Goal: Navigation & Orientation: Find specific page/section

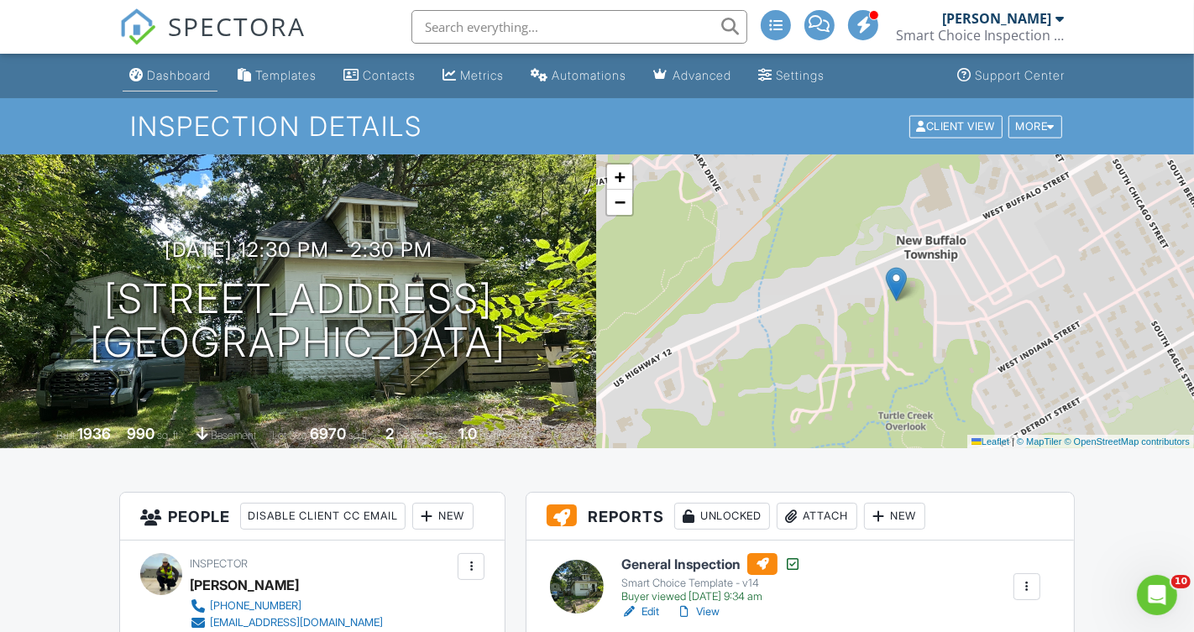
click at [170, 73] on div "Dashboard" at bounding box center [179, 75] width 64 height 14
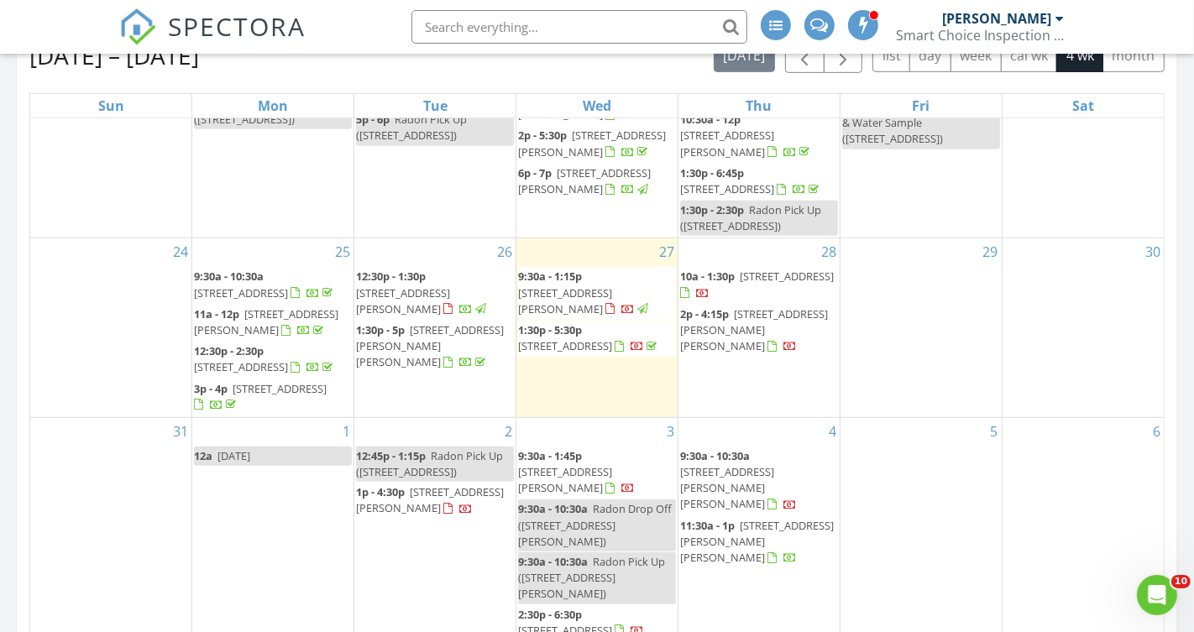
scroll to position [766, 0]
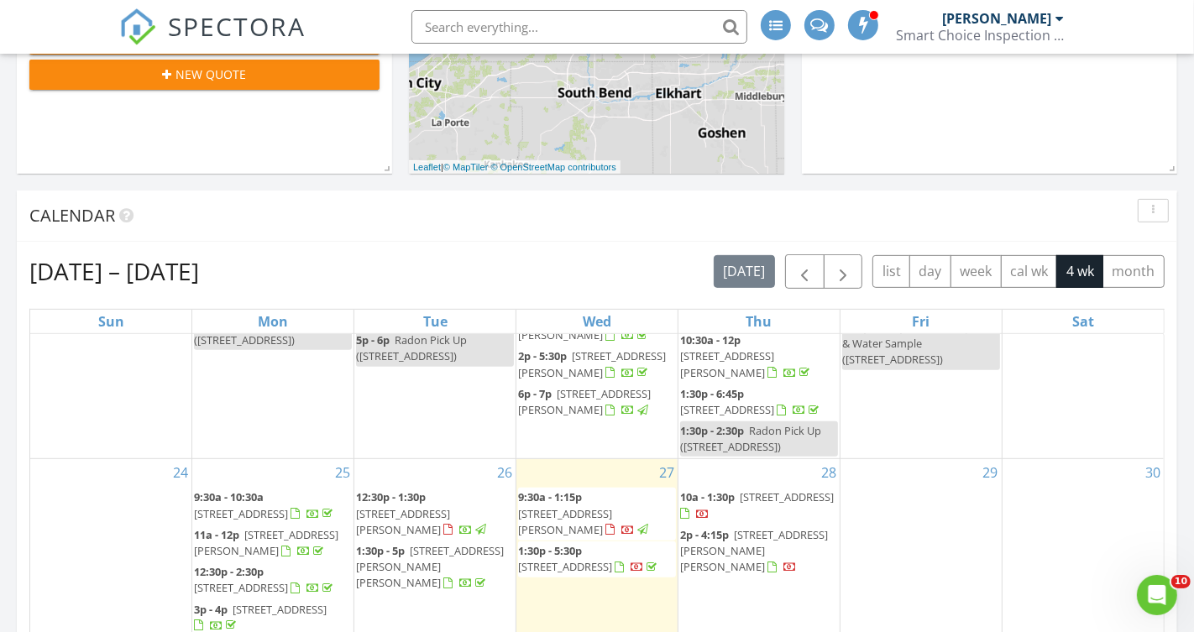
scroll to position [90, 0]
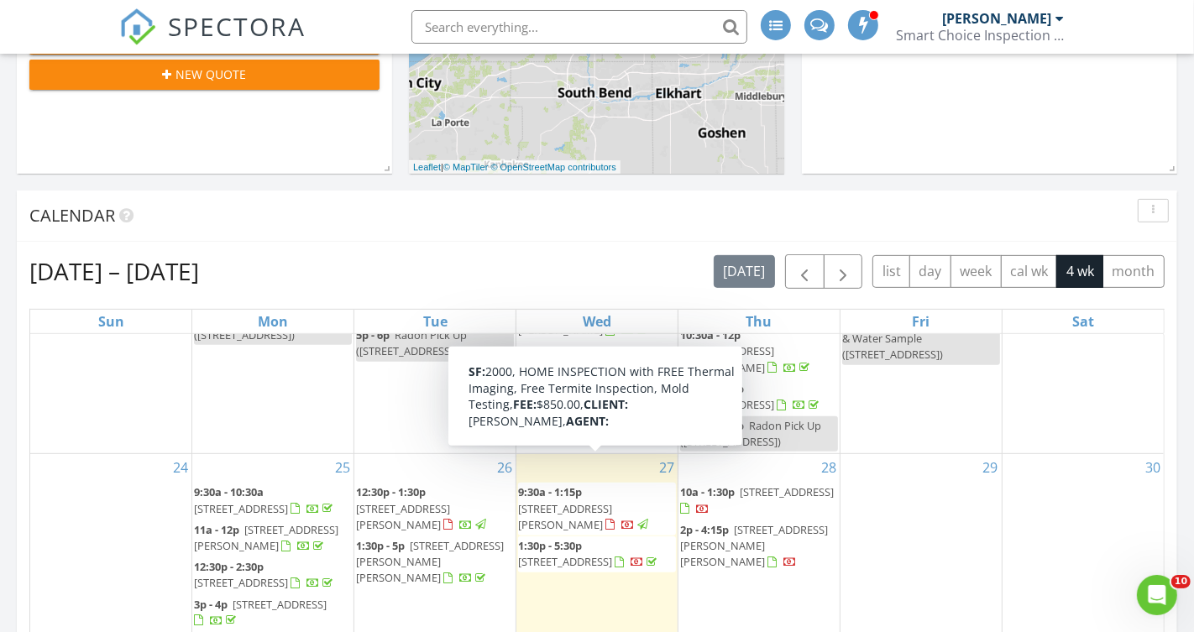
click at [598, 501] on span "[STREET_ADDRESS][PERSON_NAME]" at bounding box center [565, 516] width 94 height 31
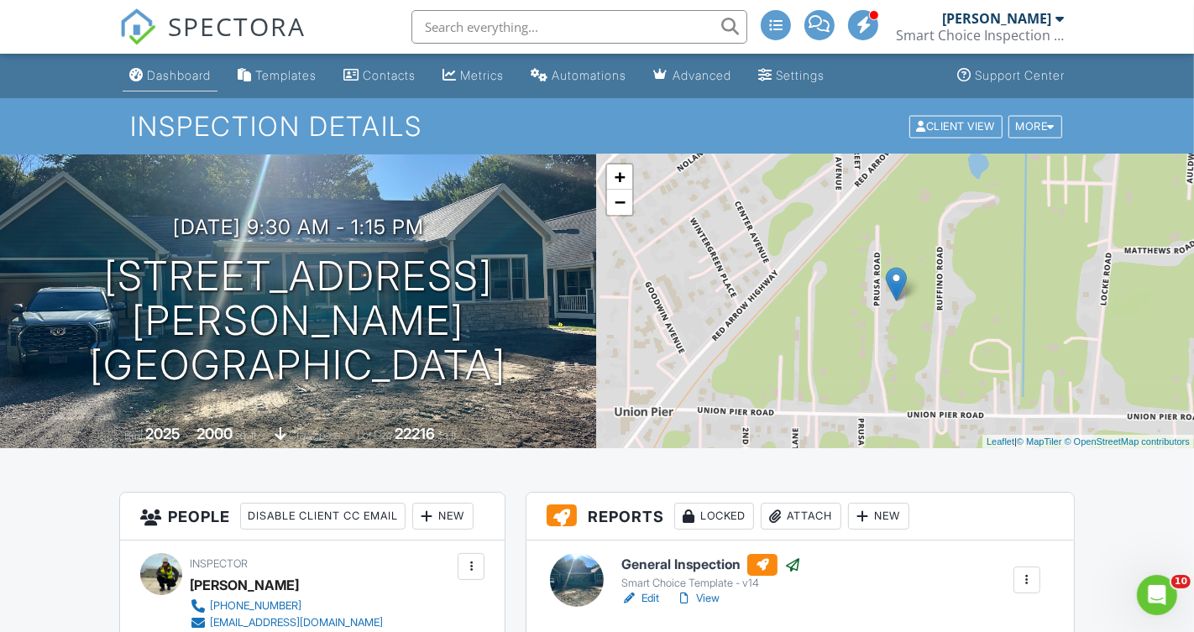
click at [154, 84] on link "Dashboard" at bounding box center [170, 75] width 95 height 31
